Goal: Download file/media

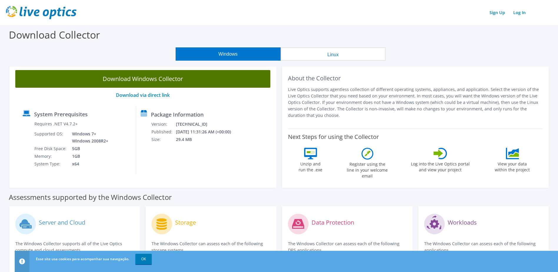
click at [146, 76] on link "Download Windows Collector" at bounding box center [142, 79] width 255 height 18
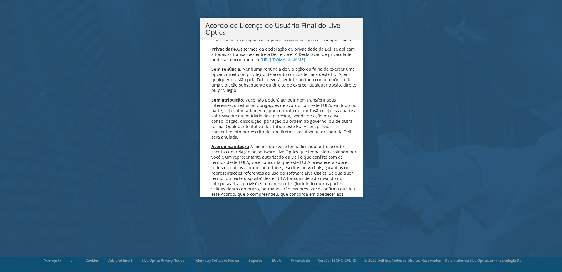
scroll to position [2352, 0]
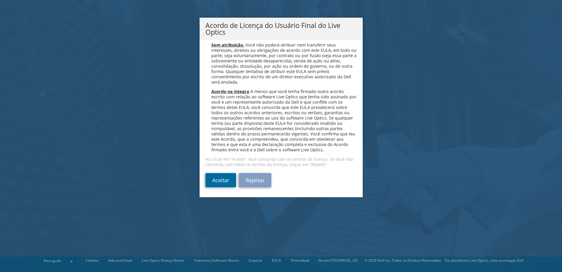
click at [221, 179] on link "Aceitar" at bounding box center [221, 180] width 31 height 14
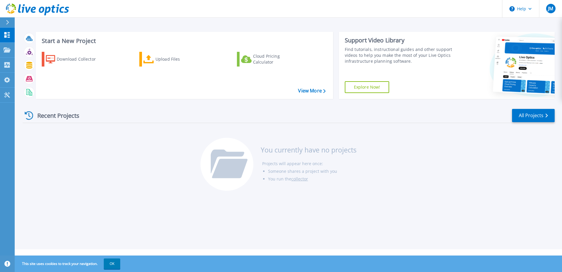
click at [30, 115] on icon at bounding box center [29, 115] width 9 height 9
click at [24, 46] on p "Projects" at bounding box center [23, 50] width 16 height 15
click at [101, 164] on div "Recent Projects All Projects You currently have no projects Projects will appea…" at bounding box center [289, 150] width 532 height 93
click at [108, 263] on button "OK" at bounding box center [112, 263] width 16 height 11
